Goal: Task Accomplishment & Management: Manage account settings

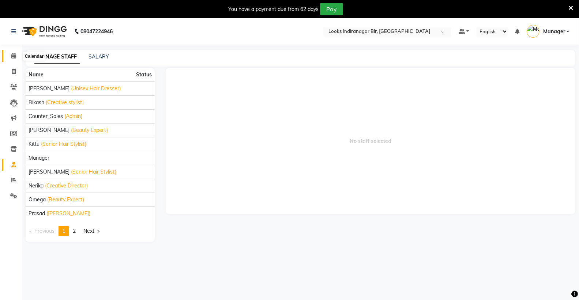
click at [13, 57] on icon at bounding box center [13, 55] width 5 height 5
